Goal: Obtain resource: Obtain resource

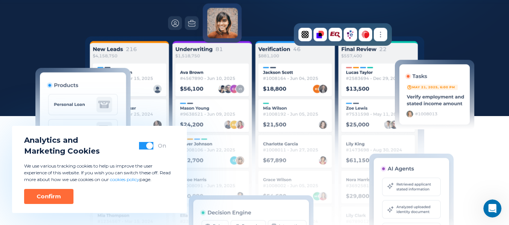
scroll to position [182, 0]
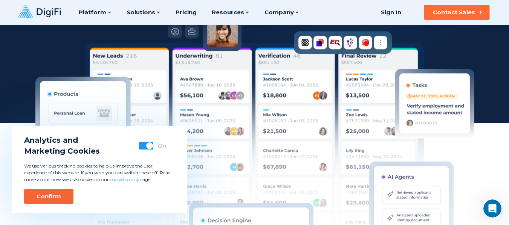
click at [49, 193] on button "Confirm" at bounding box center [48, 196] width 49 height 15
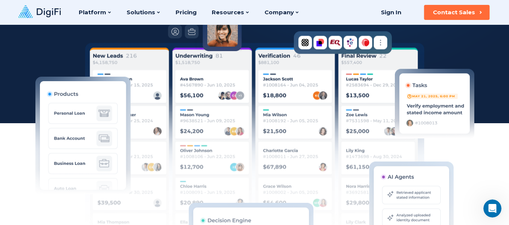
scroll to position [0, 0]
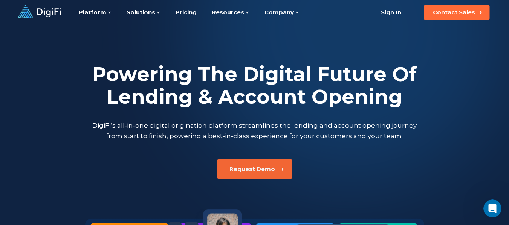
click at [286, 175] on button "Request Demo" at bounding box center [254, 170] width 75 height 20
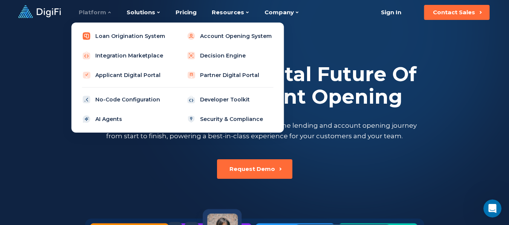
click at [118, 37] on link "Loan Origination System" at bounding box center [125, 36] width 96 height 15
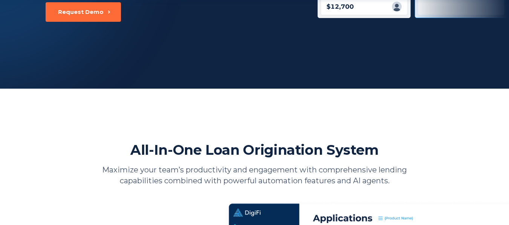
scroll to position [395, 0]
